Goal: Task Accomplishment & Management: Manage account settings

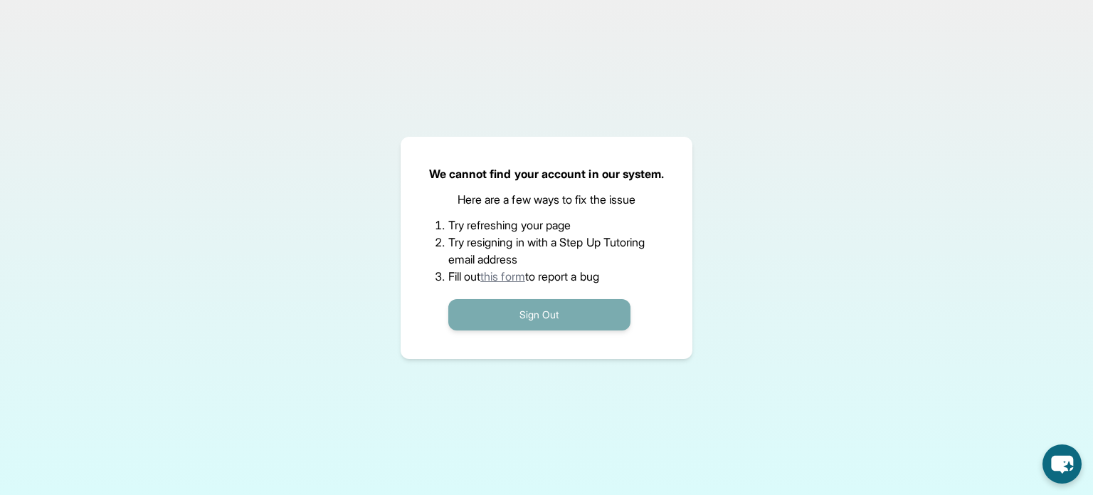
click at [555, 322] on button "Sign Out" at bounding box center [539, 314] width 182 height 31
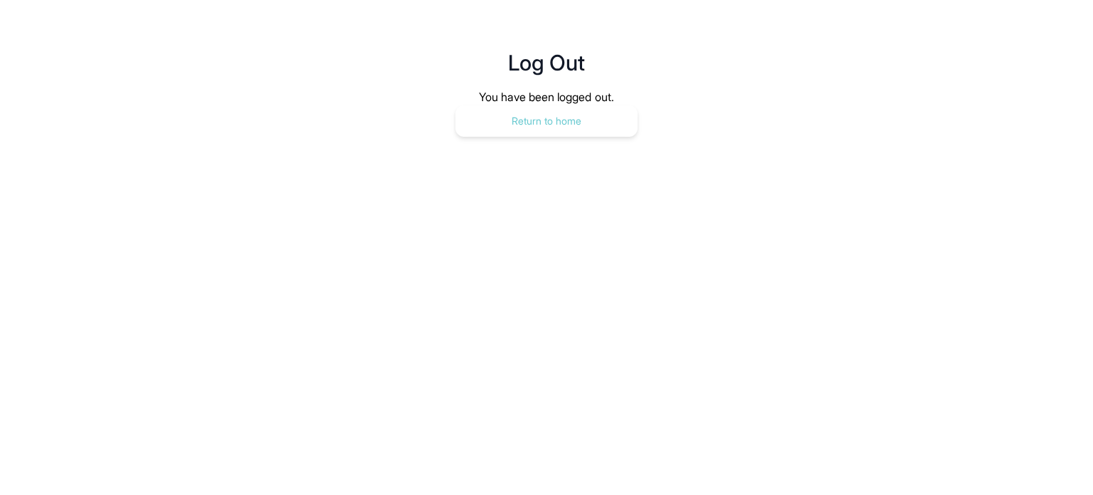
click at [591, 117] on button "Return to home" at bounding box center [547, 120] width 182 height 31
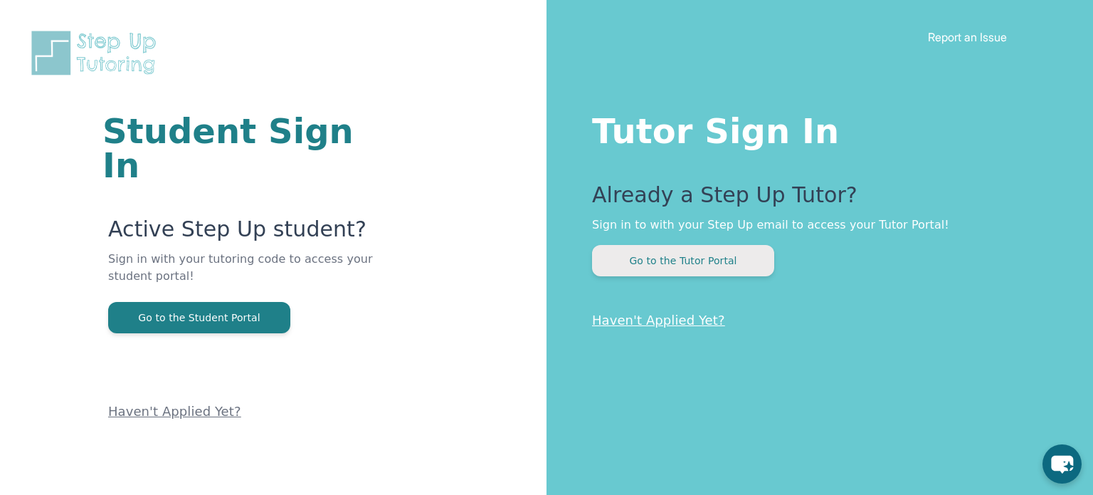
click at [714, 255] on button "Go to the Tutor Portal" at bounding box center [683, 260] width 182 height 31
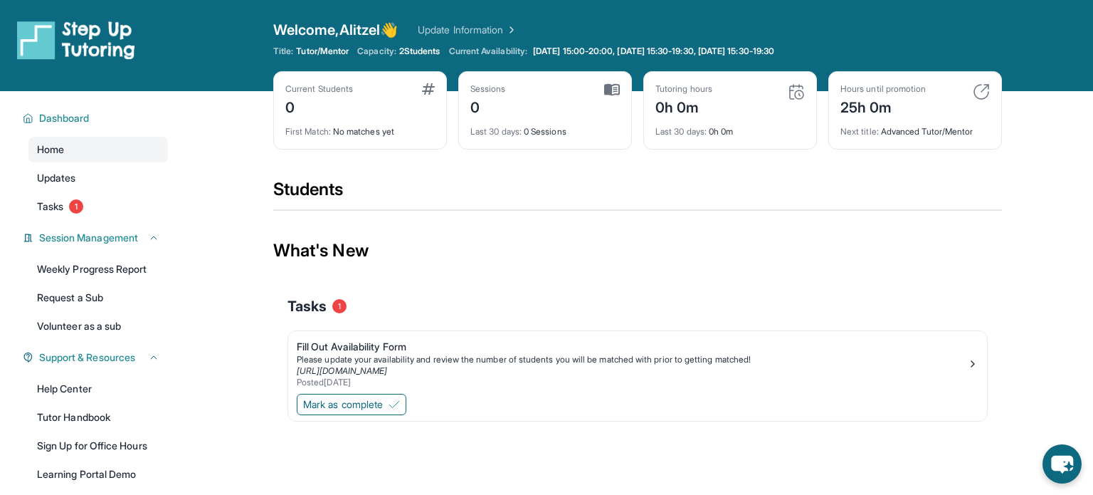
click at [983, 92] on img at bounding box center [981, 91] width 17 height 17
click at [981, 86] on img at bounding box center [981, 91] width 17 height 17
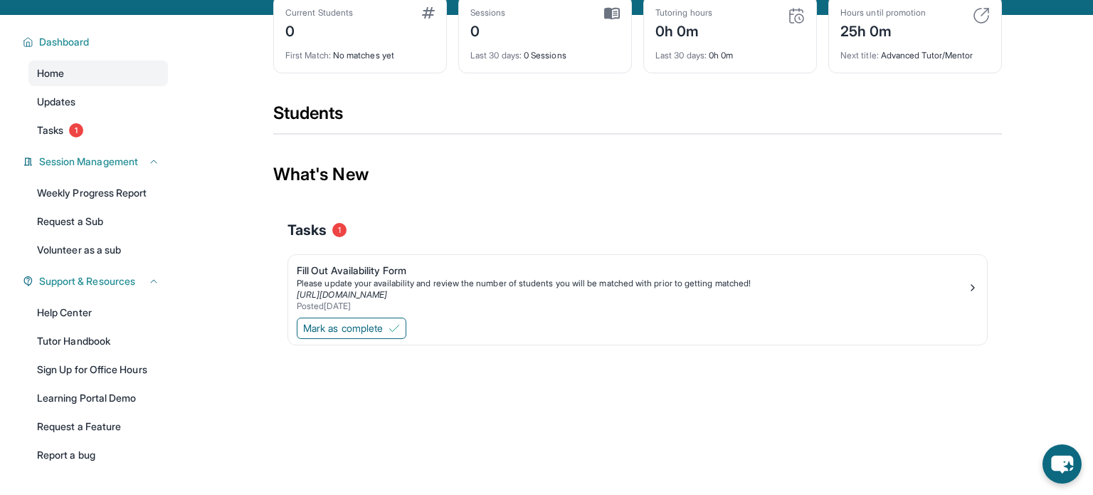
scroll to position [77, 0]
click at [461, 282] on div "Please update your availability and review the number of students you will be m…" at bounding box center [632, 282] width 671 height 11
click at [143, 132] on link "Tasks 1" at bounding box center [98, 130] width 140 height 26
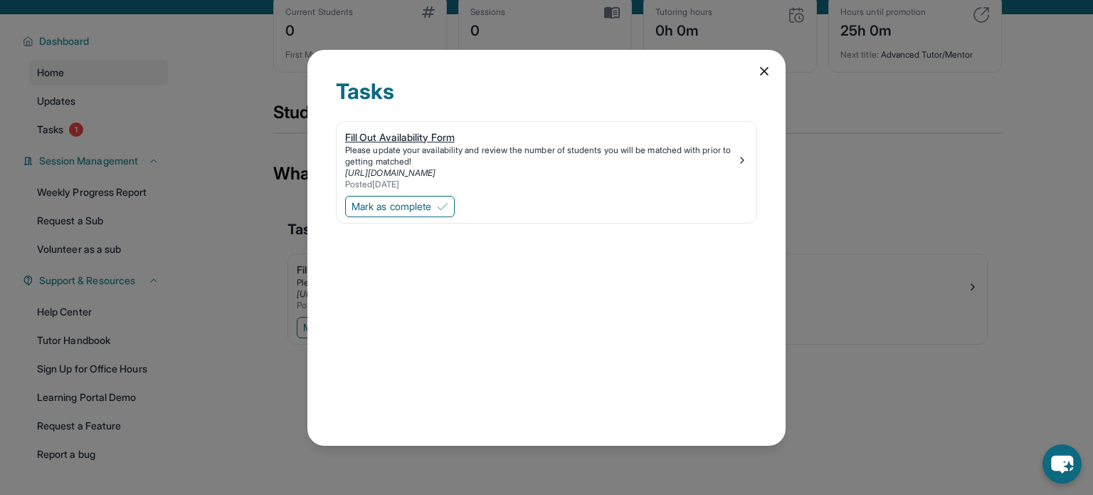
click at [512, 156] on div "Please update your availability and review the number of students you will be m…" at bounding box center [540, 155] width 391 height 23
click at [743, 160] on img at bounding box center [742, 159] width 11 height 11
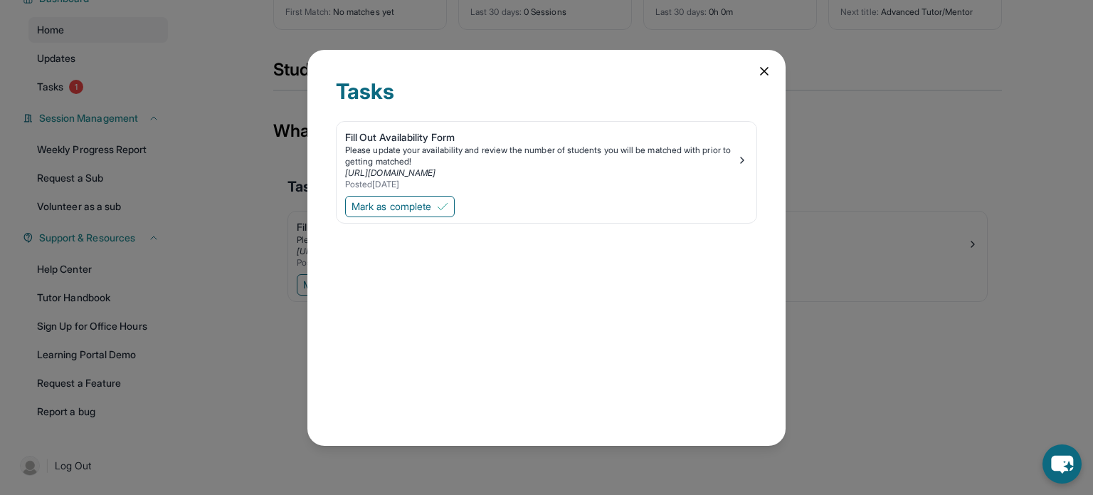
scroll to position [0, 0]
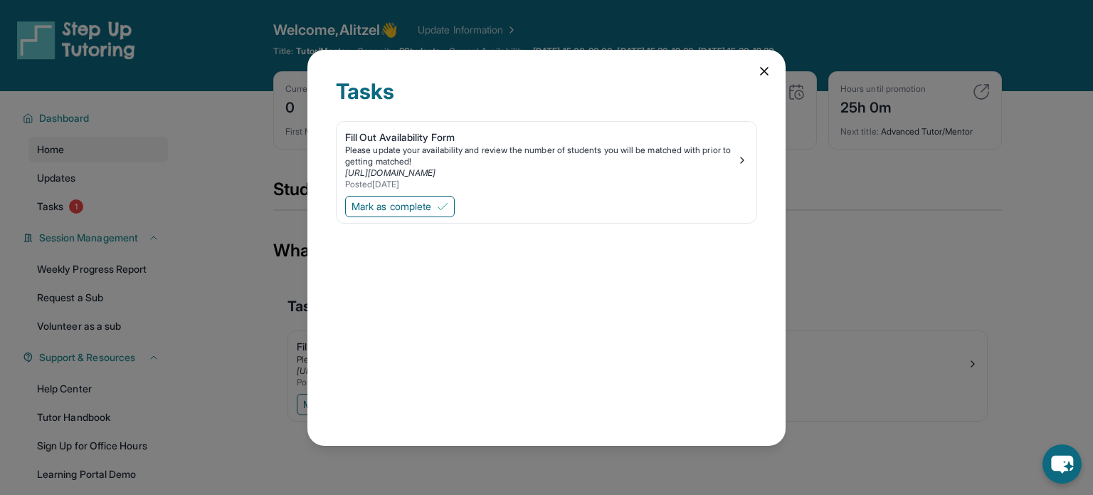
click at [766, 65] on icon at bounding box center [764, 71] width 14 height 14
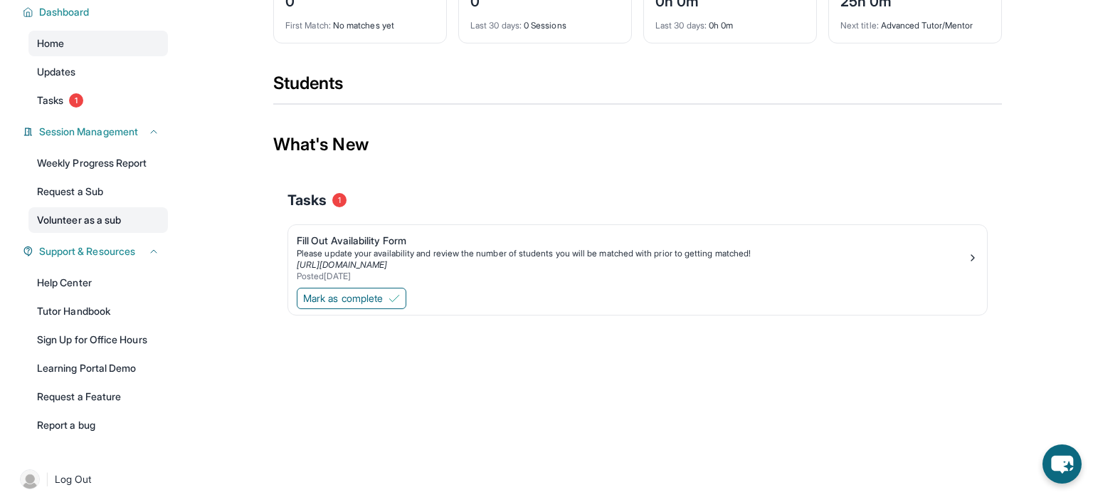
scroll to position [120, 0]
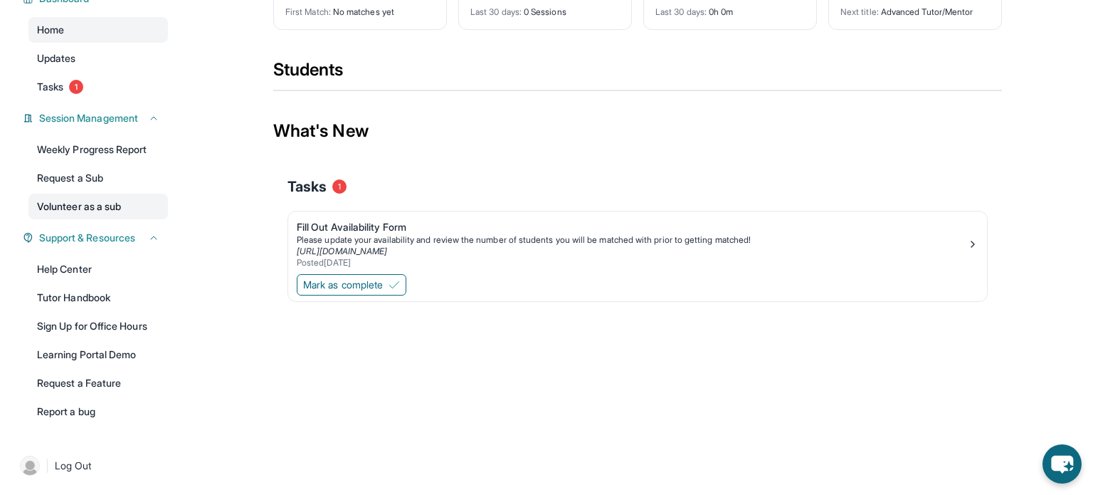
click at [103, 198] on link "Volunteer as a sub" at bounding box center [98, 207] width 140 height 26
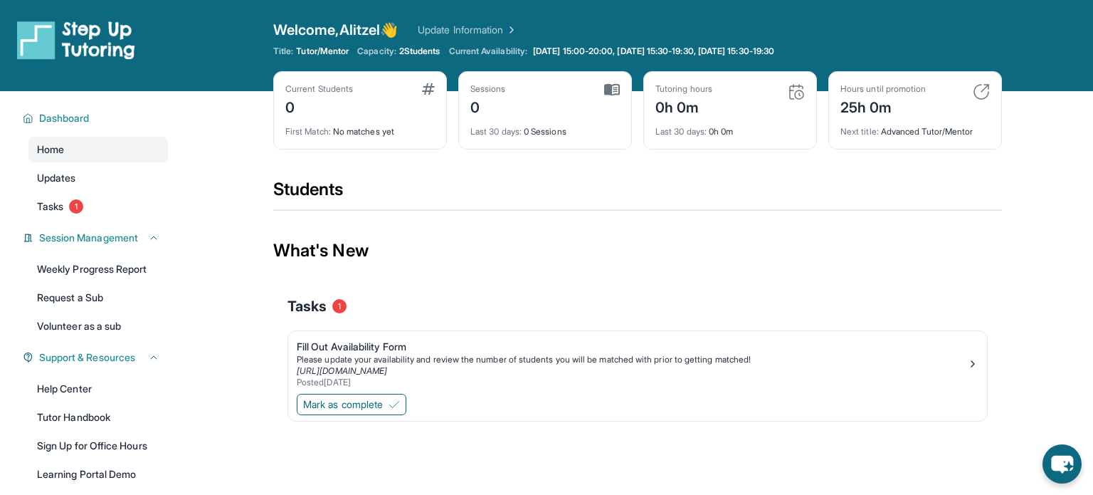
click at [483, 29] on link "Update Information" at bounding box center [468, 30] width 100 height 14
click at [983, 82] on div "Hours until promotion 25h 0m Next title : Advanced Tutor/Mentor" at bounding box center [916, 110] width 174 height 78
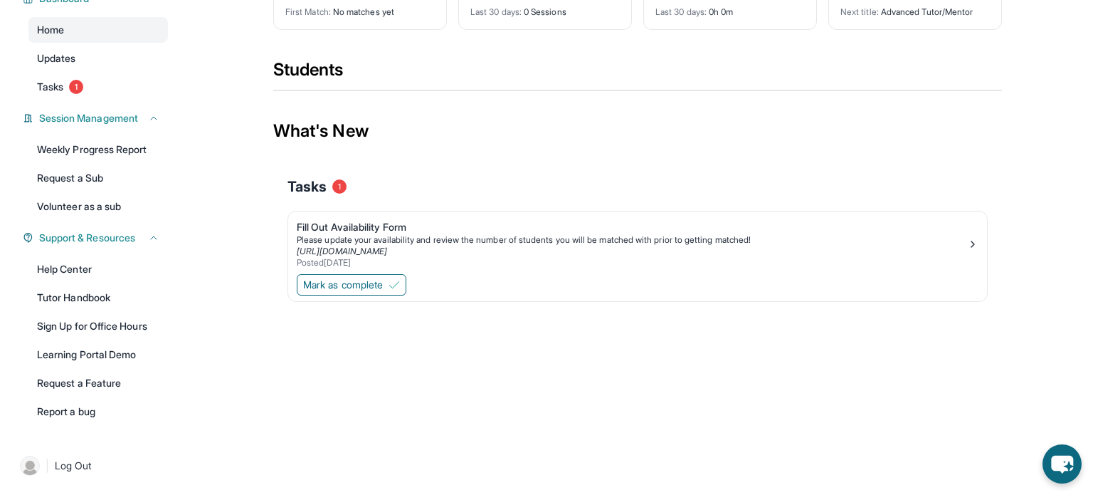
click at [66, 285] on link "Tutor Handbook" at bounding box center [98, 298] width 140 height 26
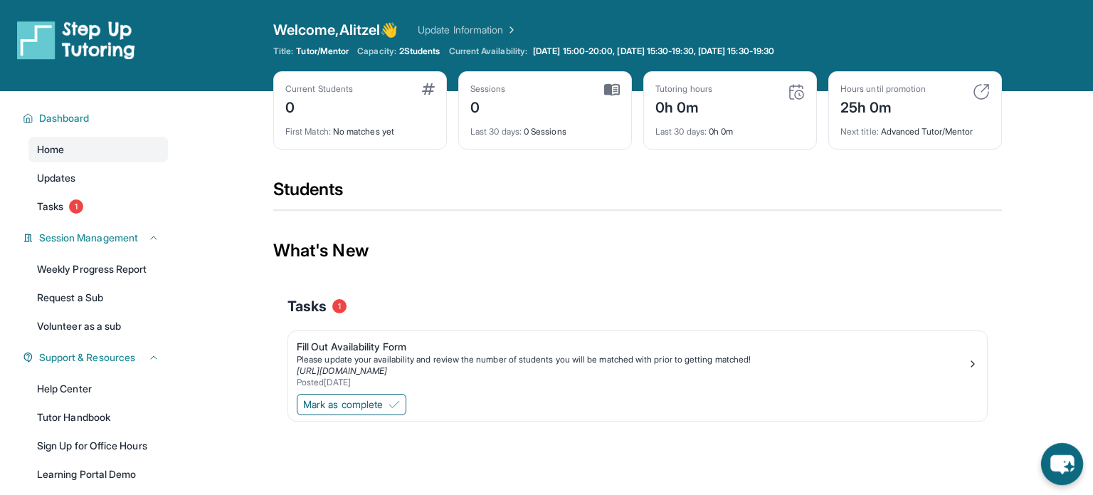
click at [1073, 468] on icon "chat-button" at bounding box center [1062, 464] width 42 height 42
click at [1058, 478] on icon "chat-button" at bounding box center [1062, 464] width 42 height 42
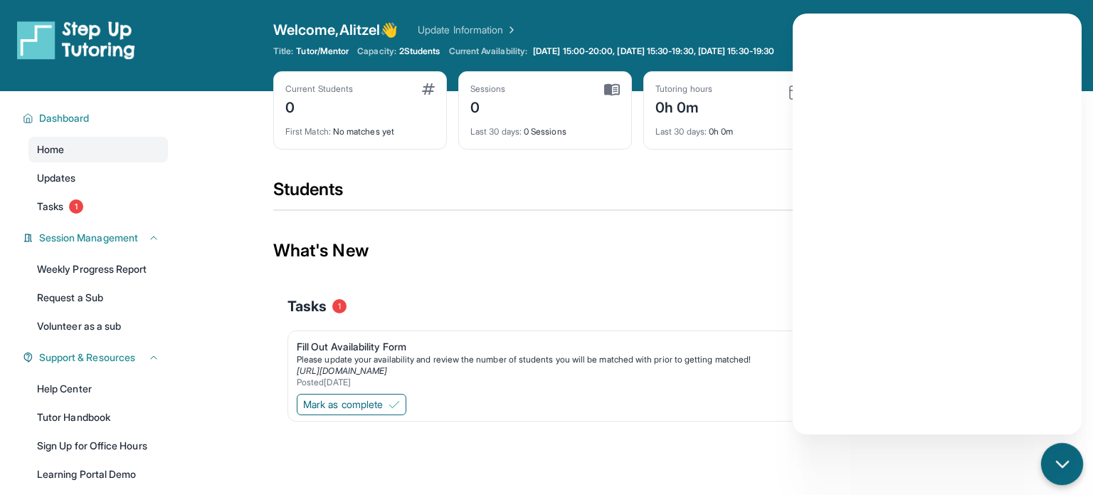
click at [1066, 473] on div "chat-button" at bounding box center [1062, 464] width 42 height 42
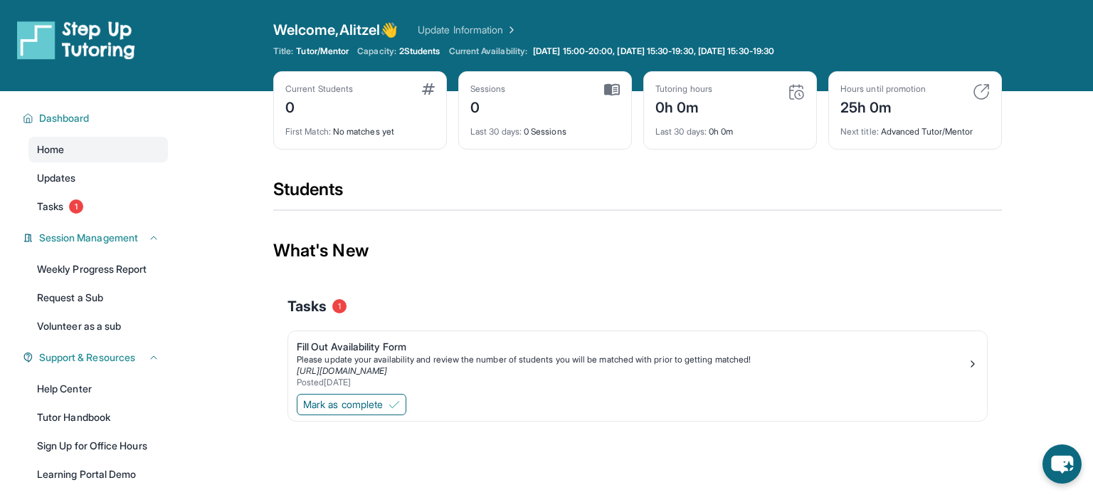
click at [986, 103] on div "Hours until promotion 25h 0m" at bounding box center [915, 100] width 149 height 34
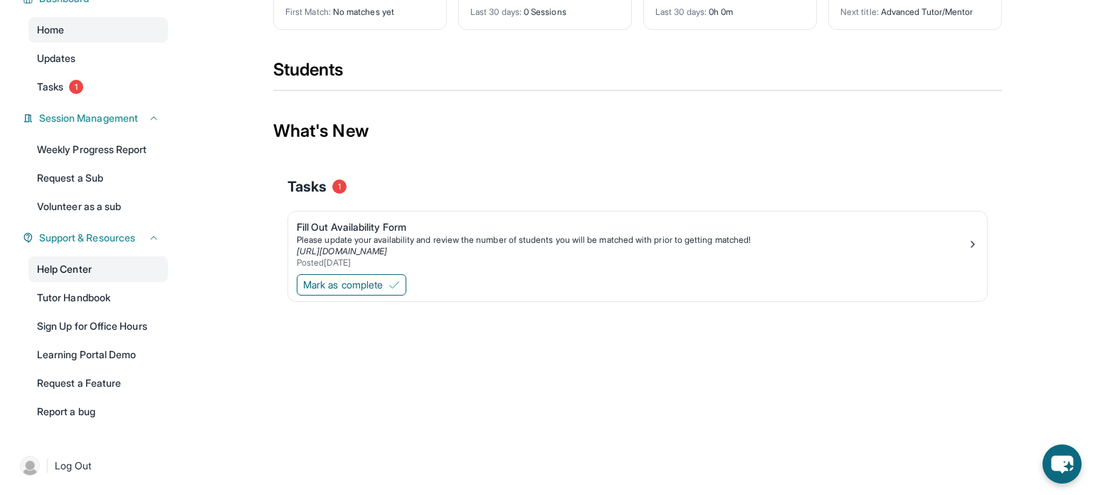
click at [113, 270] on link "Help Center" at bounding box center [98, 269] width 140 height 26
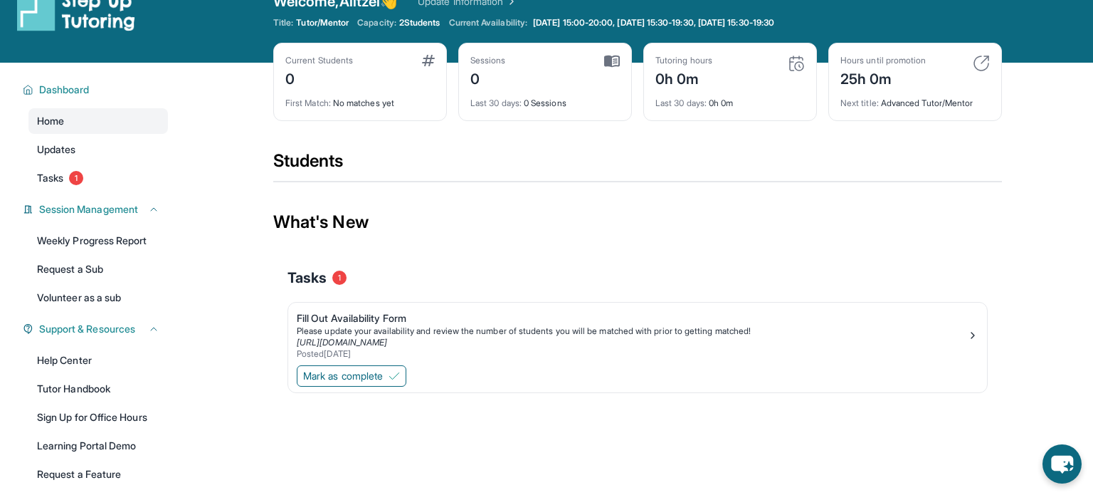
scroll to position [0, 0]
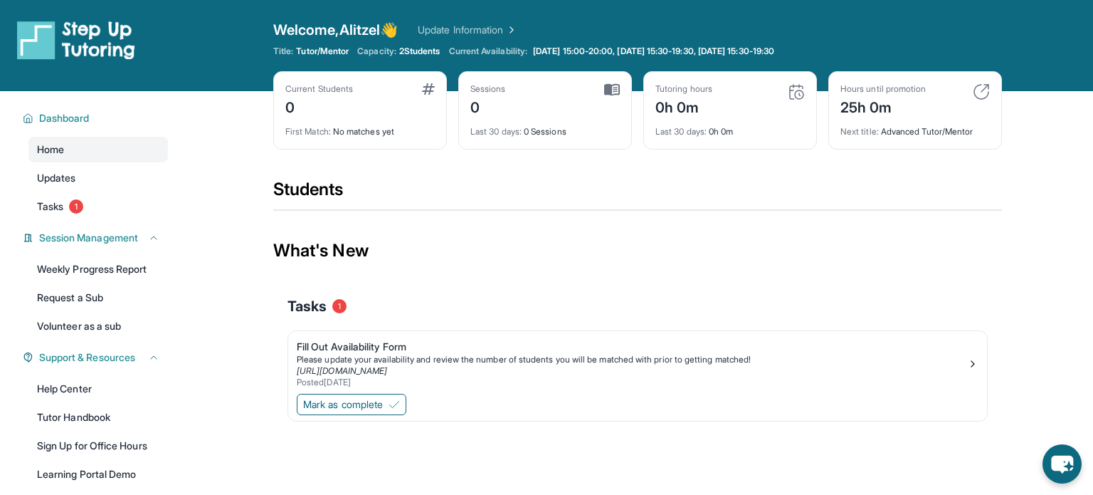
click at [979, 94] on img at bounding box center [981, 91] width 17 height 17
click at [975, 362] on img at bounding box center [972, 363] width 11 height 11
click at [383, 342] on div "Fill Out Availability Form" at bounding box center [632, 347] width 671 height 14
